Goal: Navigation & Orientation: Find specific page/section

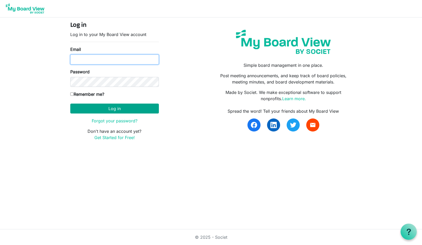
type input "boardoftrustees@miu.edu"
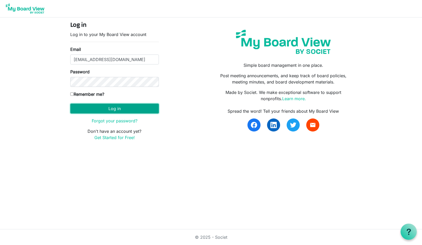
click at [116, 108] on button "Log in" at bounding box center [114, 109] width 89 height 10
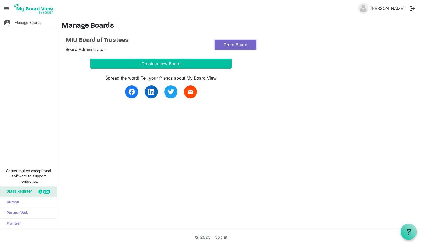
click at [241, 43] on link "Go to Board" at bounding box center [236, 45] width 42 height 10
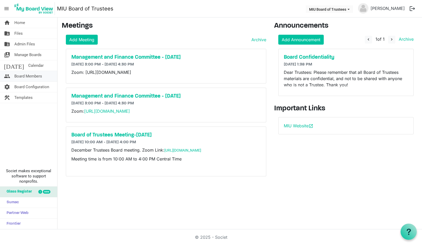
click at [28, 76] on span "Board Members" at bounding box center [28, 76] width 28 height 10
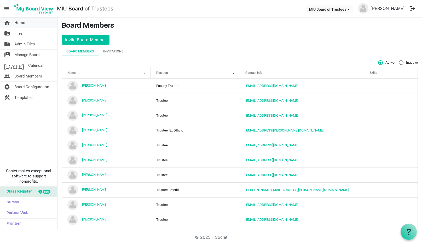
click at [24, 23] on span "Home" at bounding box center [19, 23] width 11 height 10
